Goal: Communication & Community: Answer question/provide support

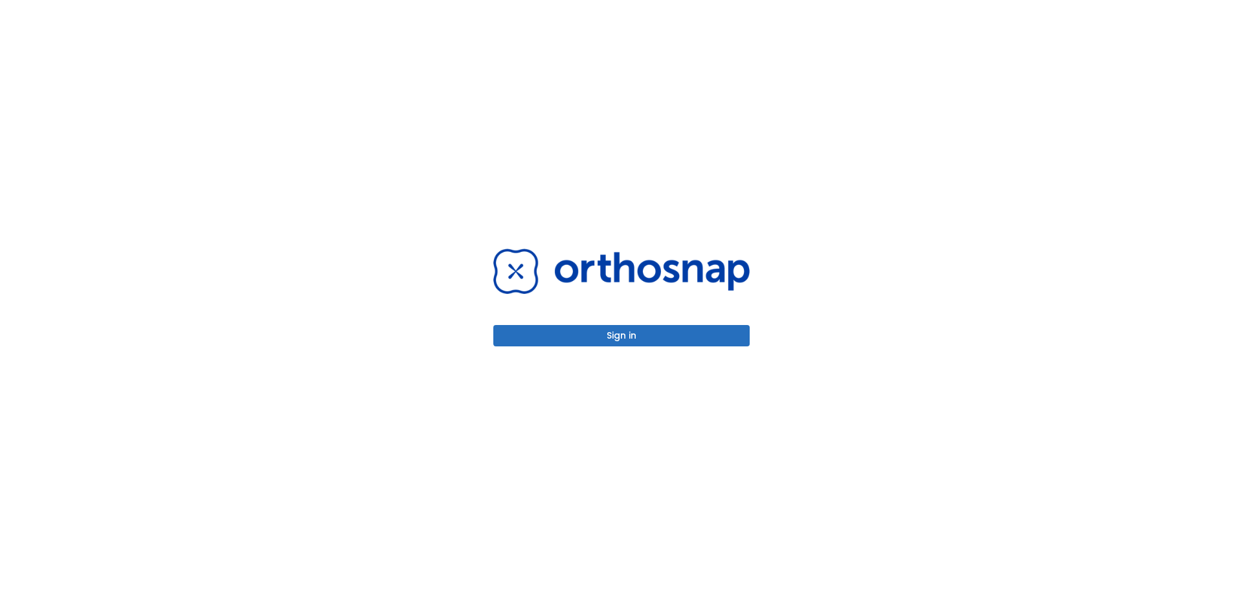
click at [625, 334] on button "Sign in" at bounding box center [621, 335] width 256 height 21
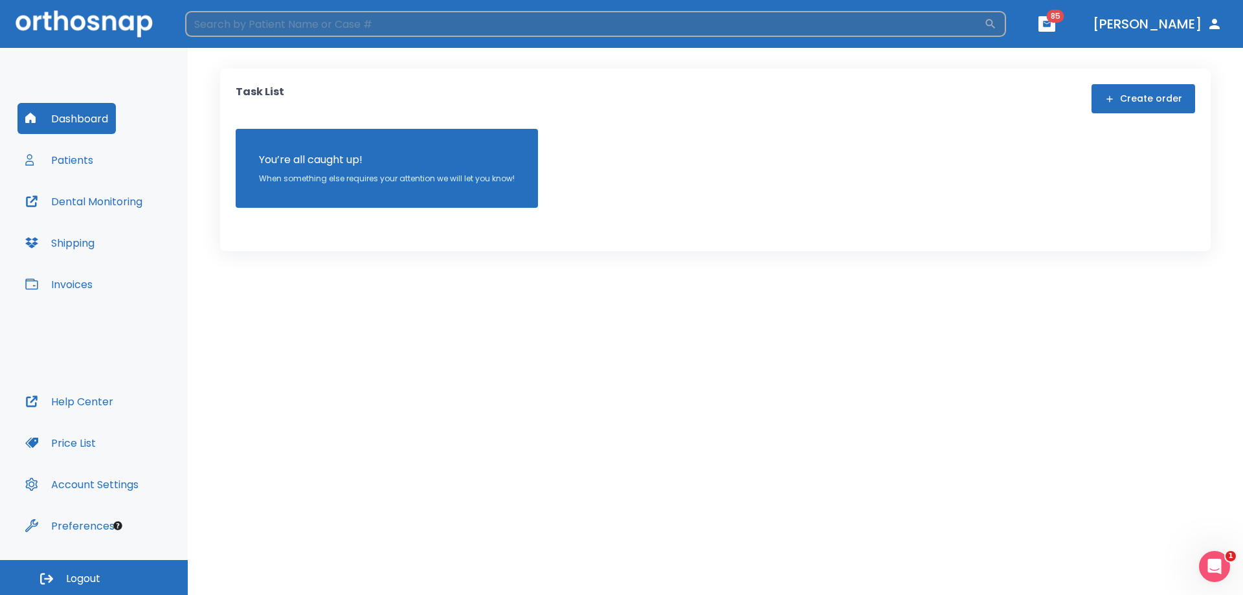
click at [692, 25] on input "search" at bounding box center [584, 24] width 799 height 26
type input "d"
click at [68, 160] on button "Patients" at bounding box center [59, 159] width 84 height 31
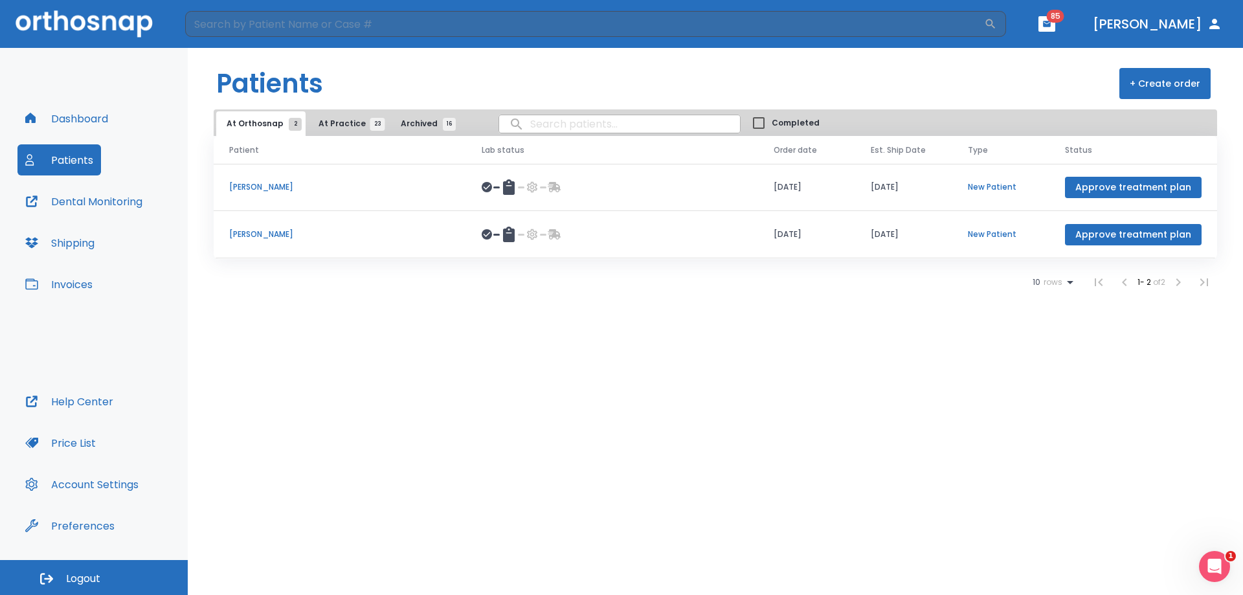
click at [342, 121] on span "At Practice 23" at bounding box center [348, 124] width 59 height 12
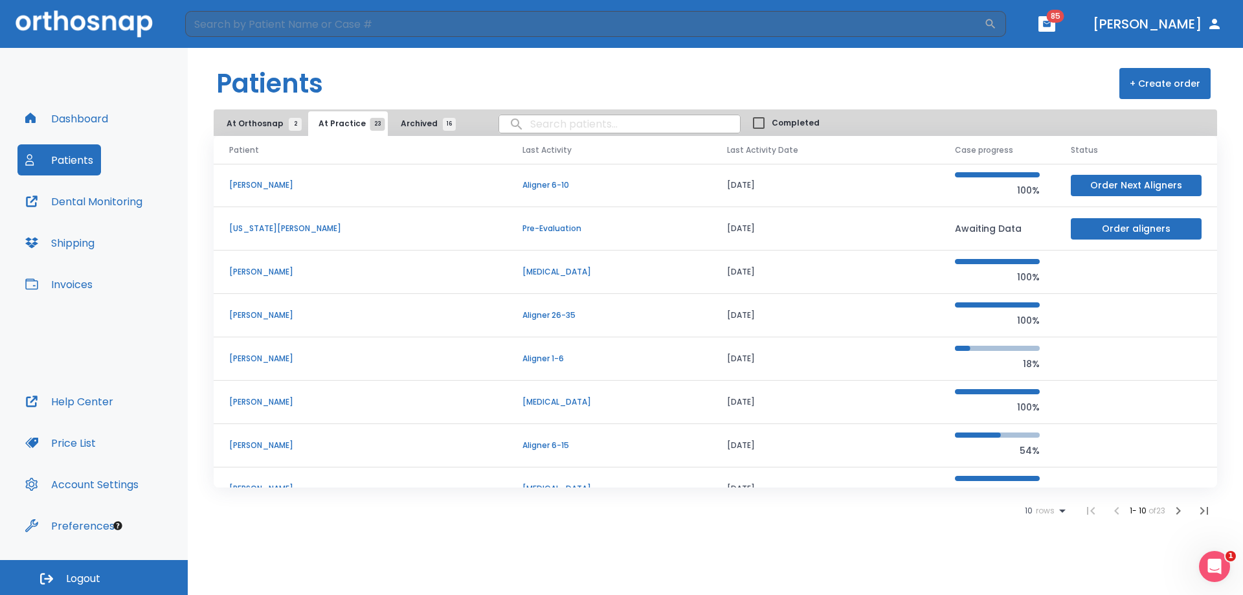
scroll to position [130, 0]
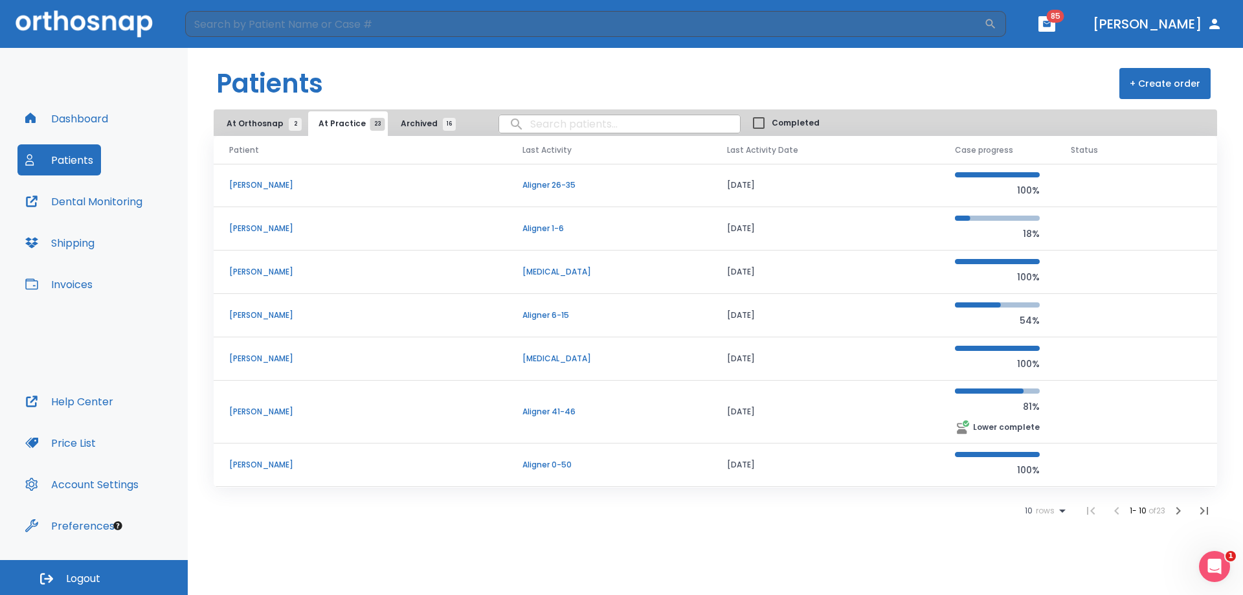
click at [250, 458] on td "[PERSON_NAME]" at bounding box center [360, 464] width 293 height 43
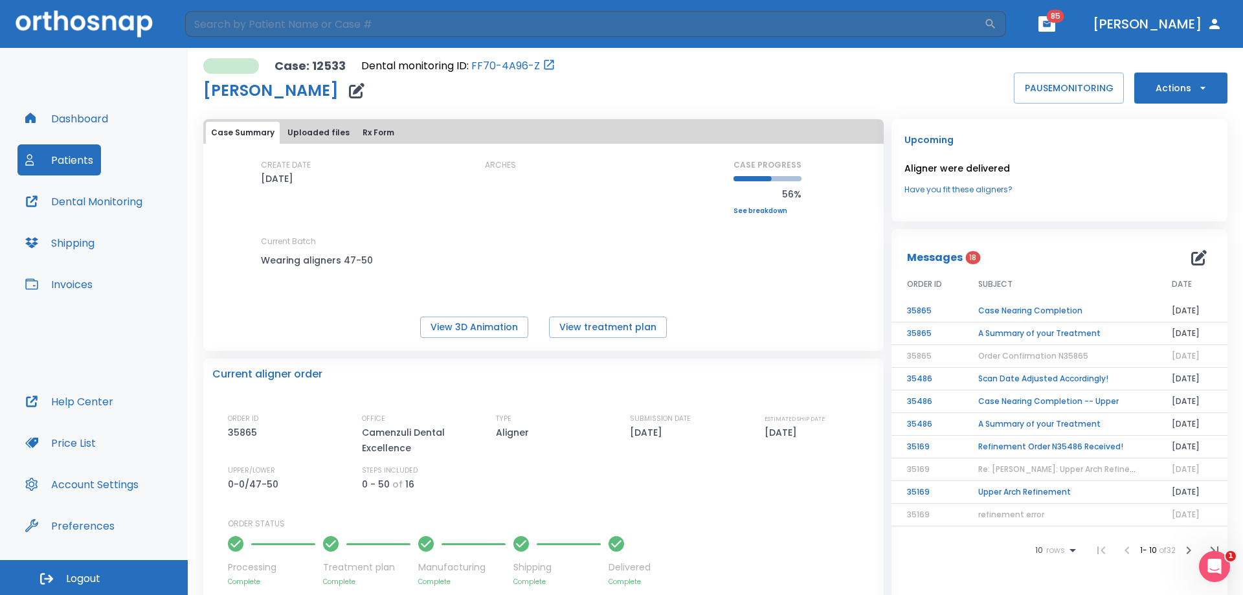
click at [1010, 309] on td "Case Nearing Completion" at bounding box center [1060, 311] width 194 height 23
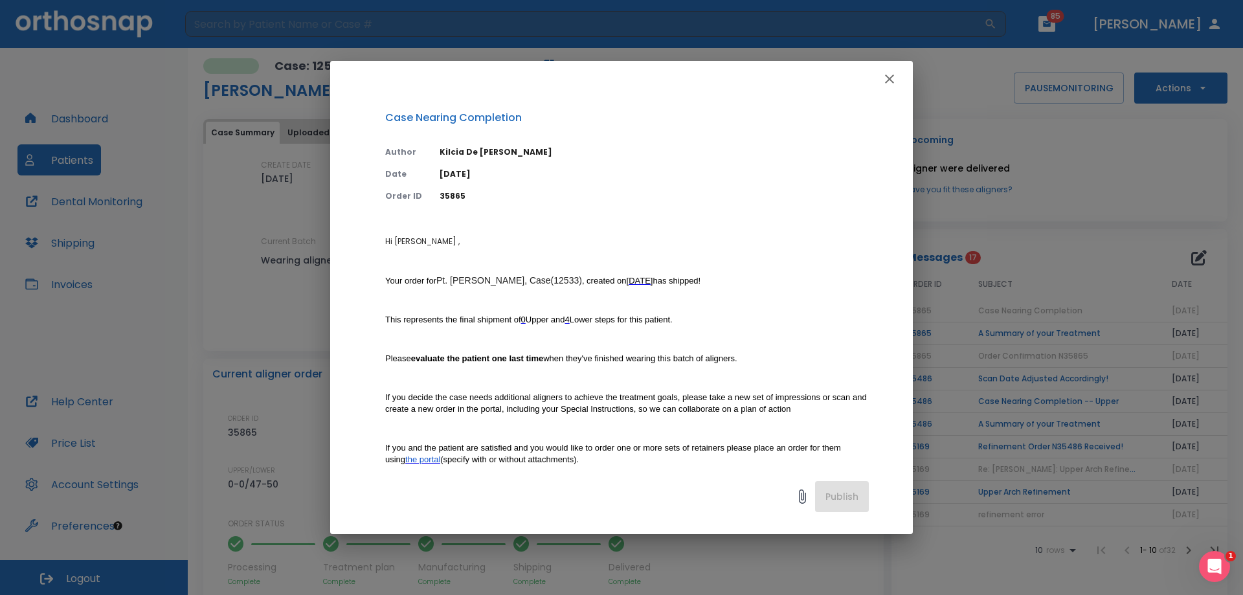
click at [893, 76] on icon "button" at bounding box center [889, 78] width 9 height 9
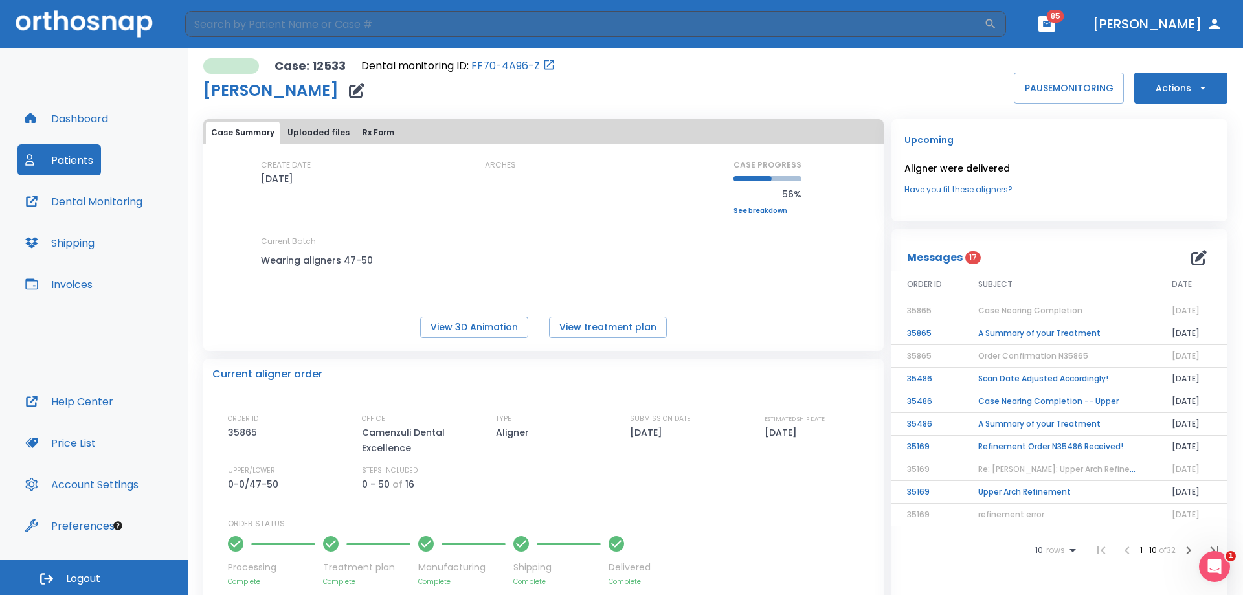
click at [1191, 255] on icon "button" at bounding box center [1199, 258] width 16 height 16
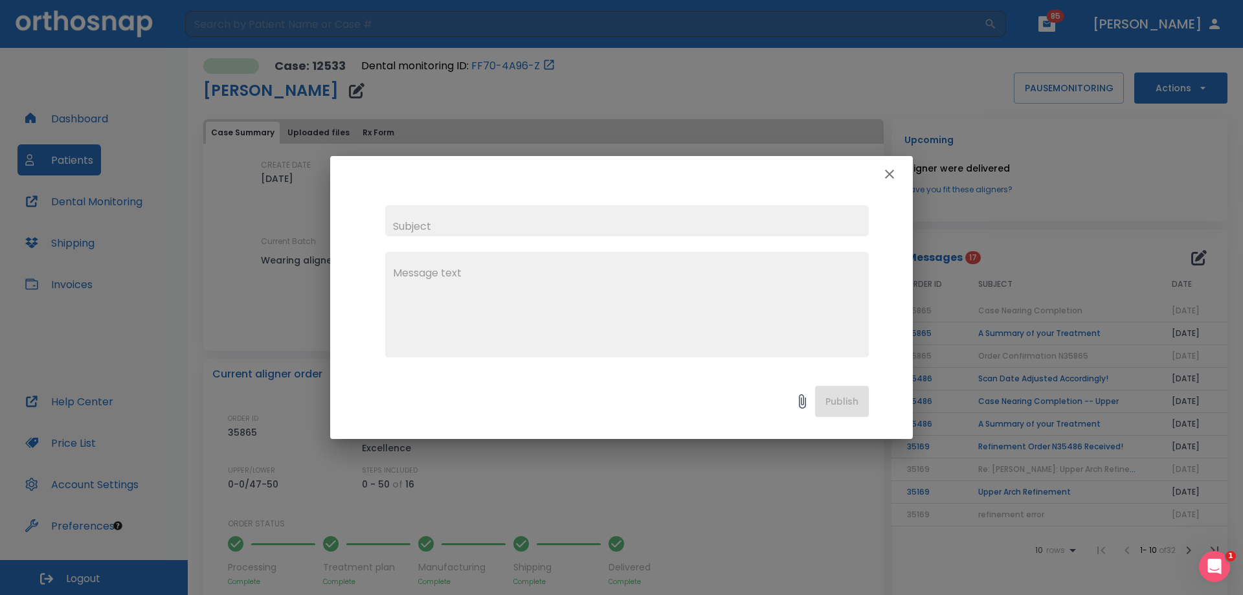
click at [568, 229] on input "text" at bounding box center [627, 220] width 484 height 31
type input "need more refinement"
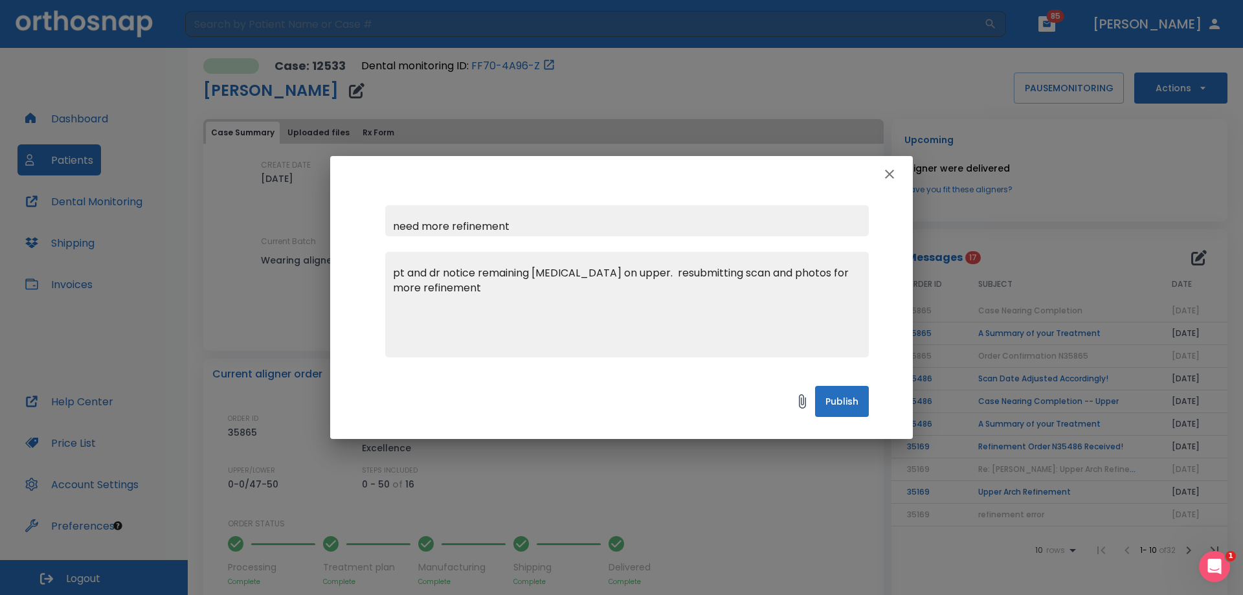
click at [800, 405] on icon at bounding box center [802, 401] width 7 height 14
drag, startPoint x: 800, startPoint y: 405, endPoint x: 524, endPoint y: 280, distance: 301.9
click at [528, 276] on textarea "pt and dr notice remaining [MEDICAL_DATA] on upper. resubmitting scan and photo…" at bounding box center [627, 309] width 468 height 89
click at [522, 280] on textarea "pt and dr notice remaining [MEDICAL_DATA] on upper. resubmitting scan and photo…" at bounding box center [627, 309] width 468 height 89
type textarea "pt and dr notice remaining [MEDICAL_DATA] on upper. resubmitting scan and photo…"
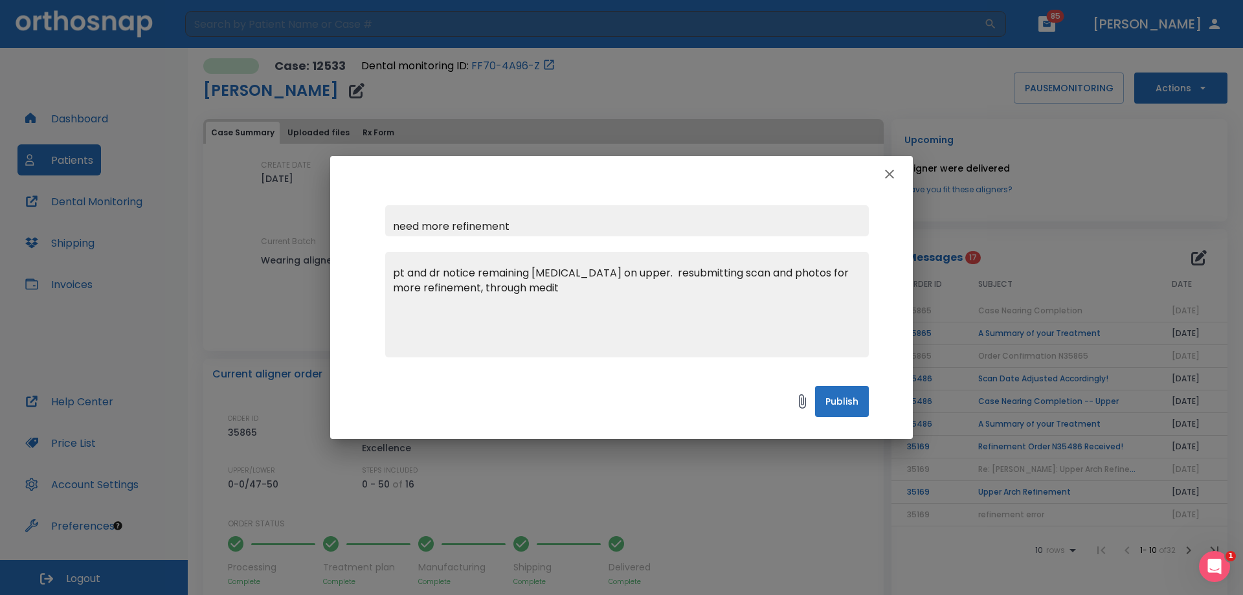
click at [835, 386] on button "Publish" at bounding box center [842, 401] width 54 height 31
